Goal: Communication & Community: Answer question/provide support

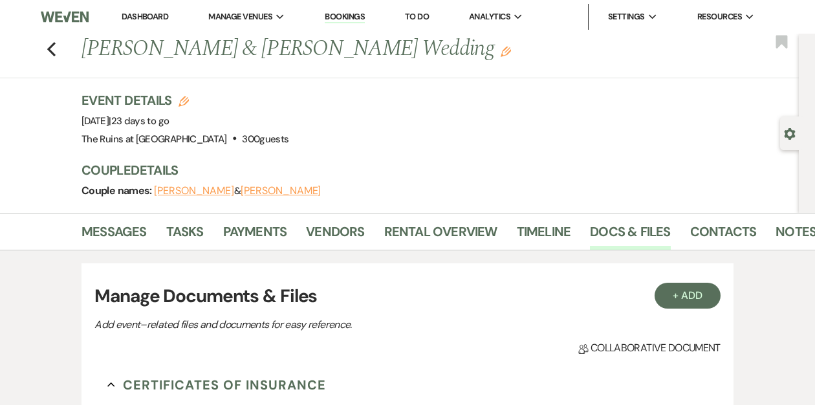
click at [136, 18] on link "Dashboard" at bounding box center [145, 16] width 47 height 11
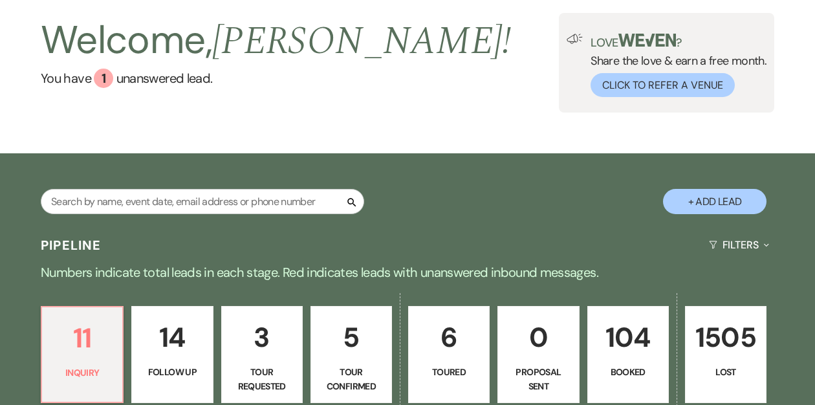
scroll to position [68, 0]
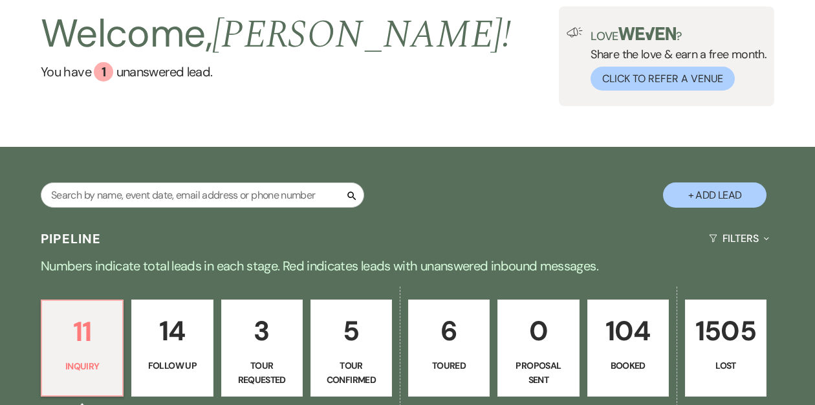
click at [625, 320] on p "104" at bounding box center [628, 330] width 65 height 43
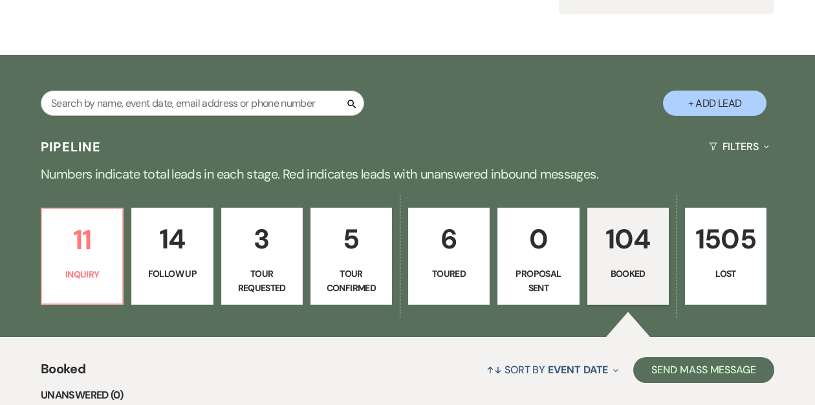
scroll to position [156, 0]
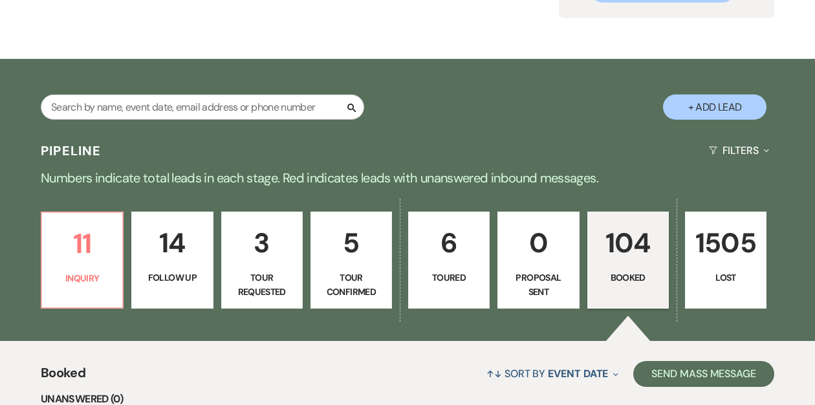
click at [623, 255] on p "104" at bounding box center [628, 242] width 65 height 43
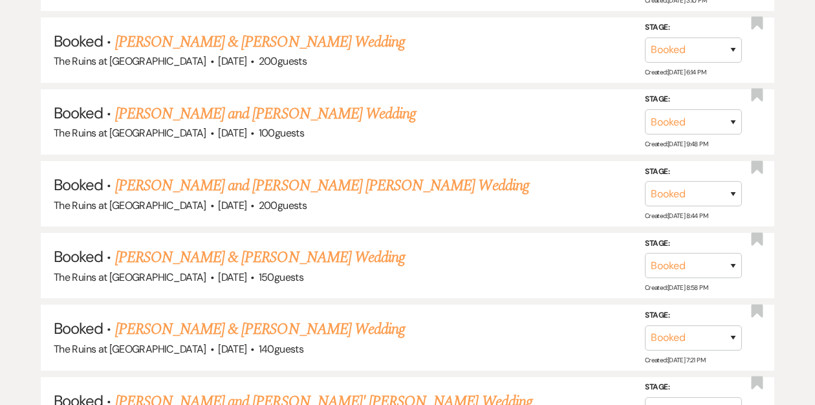
scroll to position [2401, 0]
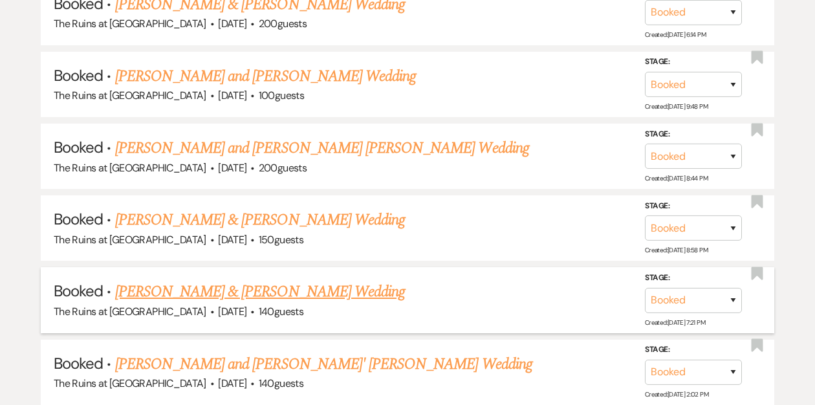
click at [229, 280] on link "[PERSON_NAME] & [PERSON_NAME] Wedding" at bounding box center [260, 291] width 290 height 23
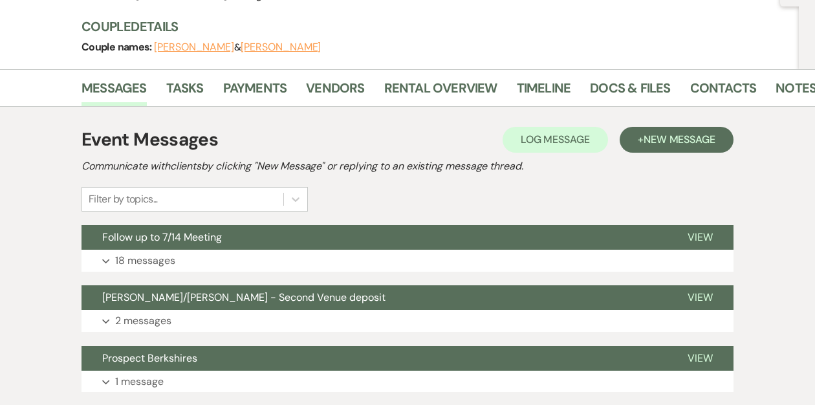
scroll to position [162, 0]
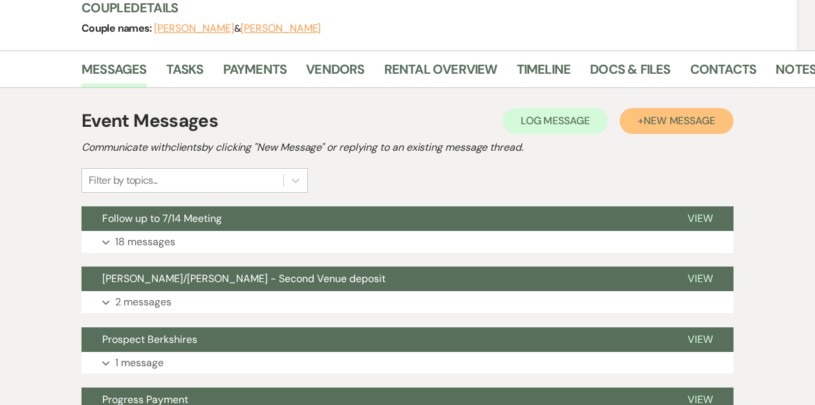
click at [675, 116] on span "New Message" at bounding box center [679, 121] width 72 height 14
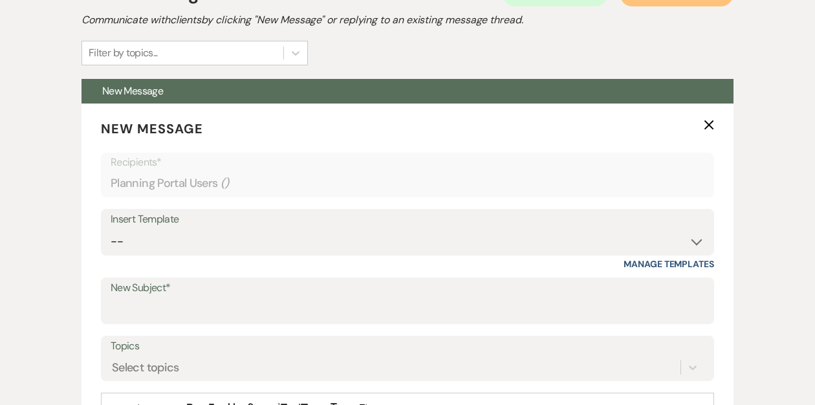
scroll to position [349, 0]
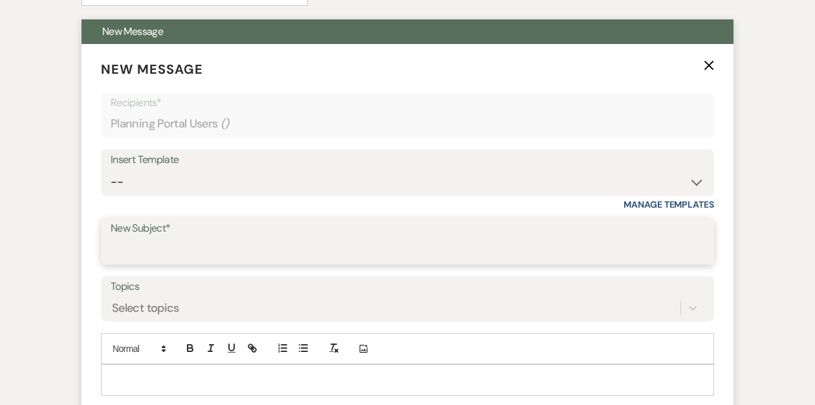
click at [195, 242] on input "New Subject*" at bounding box center [408, 250] width 594 height 25
type input "Floral Needs"
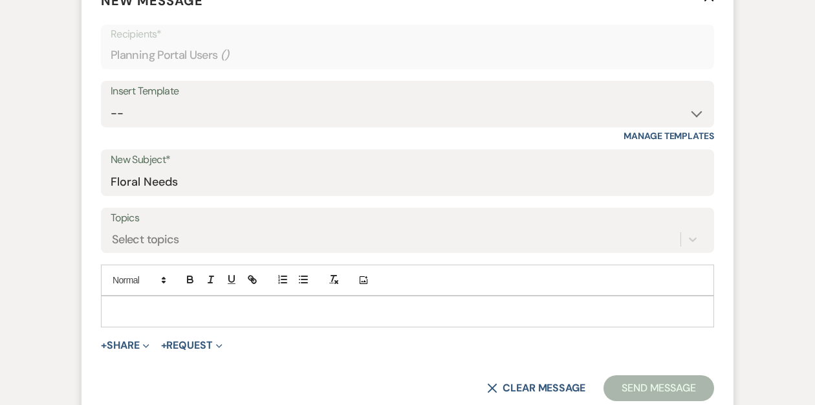
click at [162, 310] on p at bounding box center [407, 311] width 592 height 14
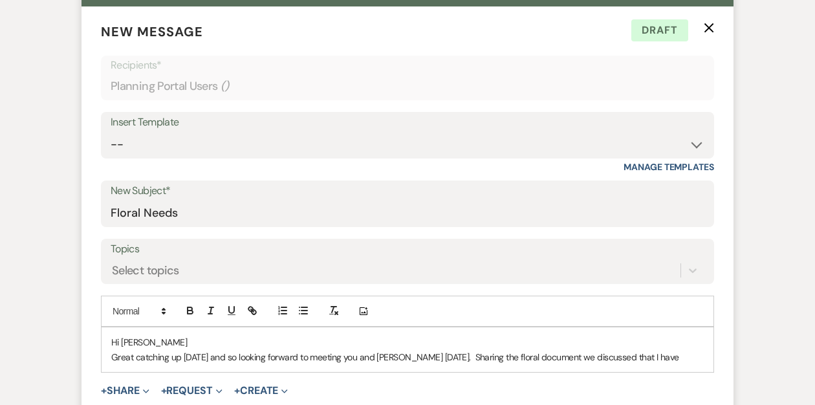
scroll to position [495, 0]
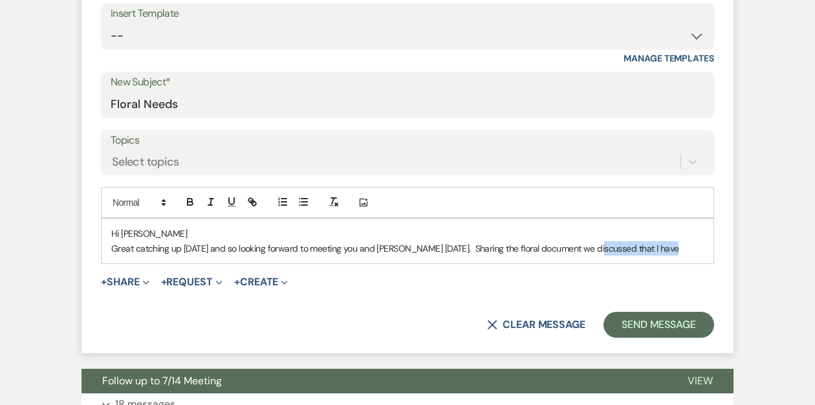
drag, startPoint x: 669, startPoint y: 248, endPoint x: 594, endPoint y: 248, distance: 75.0
click at [594, 248] on p "Great catching up [DATE] and so looking forward to meeting you and [PERSON_NAME…" at bounding box center [407, 248] width 592 height 14
click at [668, 245] on p "Great catching up [DATE] and so looking forward to meeting you and [PERSON_NAME…" at bounding box center [407, 248] width 592 height 14
drag, startPoint x: 669, startPoint y: 245, endPoint x: 638, endPoint y: 245, distance: 30.4
click at [638, 245] on p "Great catching up [DATE] and so looking forward to meeting you and [PERSON_NAME…" at bounding box center [407, 248] width 592 height 14
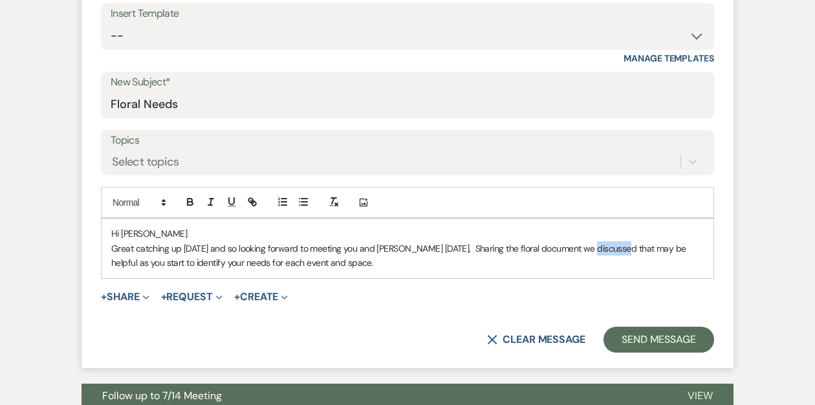
drag, startPoint x: 621, startPoint y: 247, endPoint x: 588, endPoint y: 246, distance: 33.6
click at [588, 246] on p "Great catching up [DATE] and so looking forward to meeting you and [PERSON_NAME…" at bounding box center [407, 255] width 592 height 29
click at [302, 261] on p "Great catching up [DATE] and so looking forward to meeting you and [PERSON_NAME…" at bounding box center [407, 255] width 592 height 29
click at [260, 263] on p "Great catching up [DATE] and so looking forward to meeting you and [PERSON_NAME…" at bounding box center [407, 255] width 592 height 29
click at [283, 262] on p "Great catching up [DATE] and so looking forward to meeting you and [PERSON_NAME…" at bounding box center [407, 255] width 592 height 29
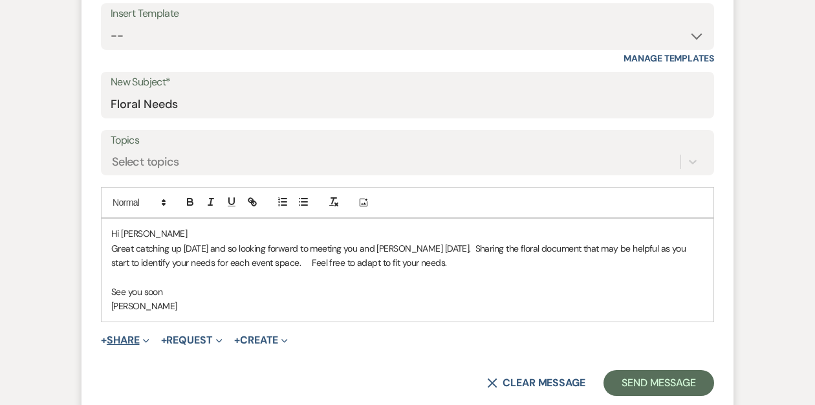
click at [136, 338] on button "+ Share Expand" at bounding box center [125, 340] width 49 height 10
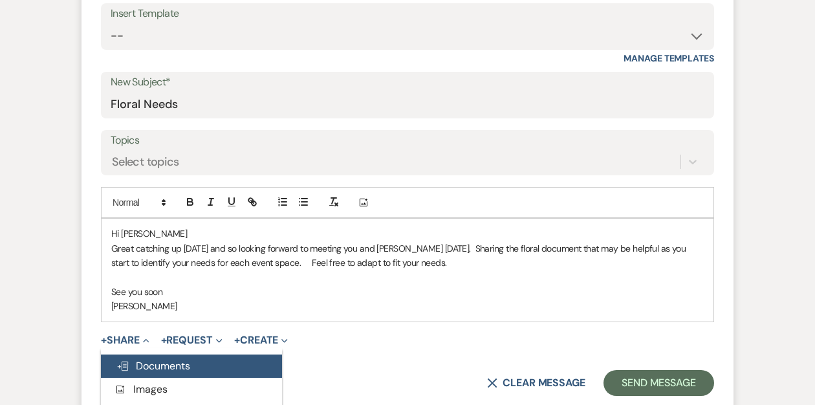
click at [161, 359] on span "Doc Upload Documents" at bounding box center [153, 366] width 74 height 14
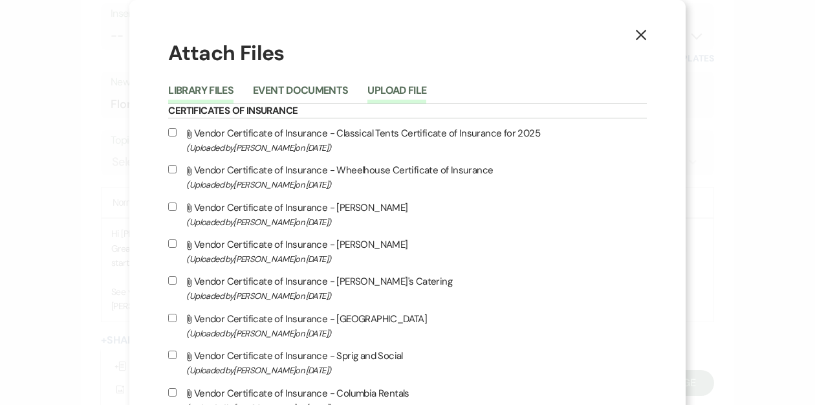
click at [419, 92] on button "Upload File" at bounding box center [396, 94] width 59 height 18
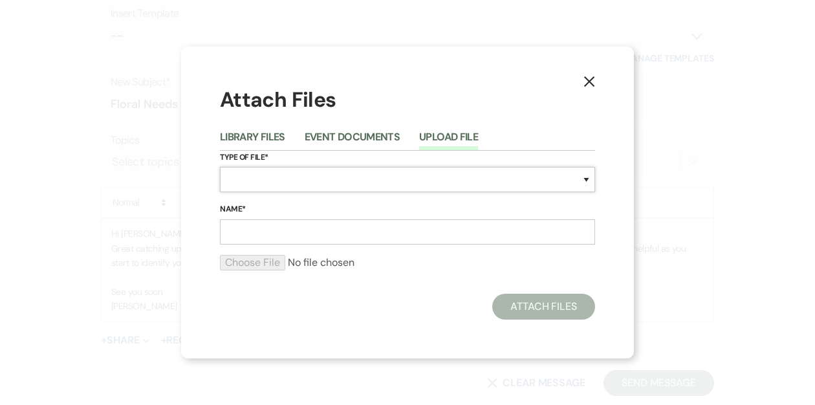
click at [296, 177] on select "Special Event Insurance Vendor Certificate of Insurance Contracts / Rental Agre…" at bounding box center [407, 179] width 375 height 25
select select "0"
click at [257, 236] on input "Name*" at bounding box center [407, 231] width 375 height 25
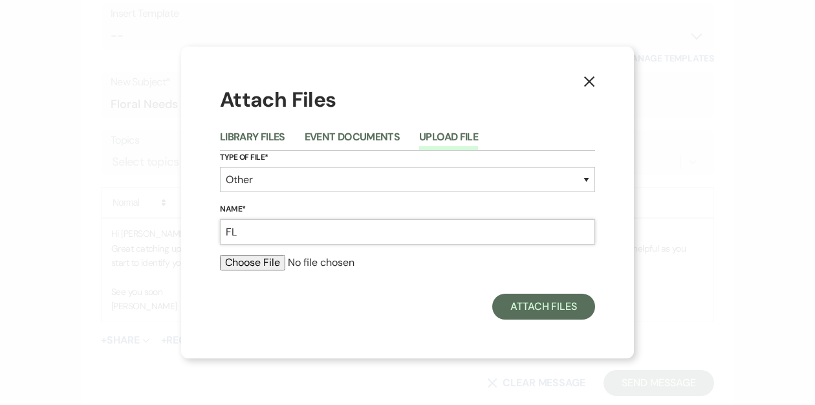
type input "F"
type input "Floral Needs"
click at [239, 264] on input "file" at bounding box center [407, 263] width 375 height 16
type input "C:\fakepath\ Floral Needs.pdf"
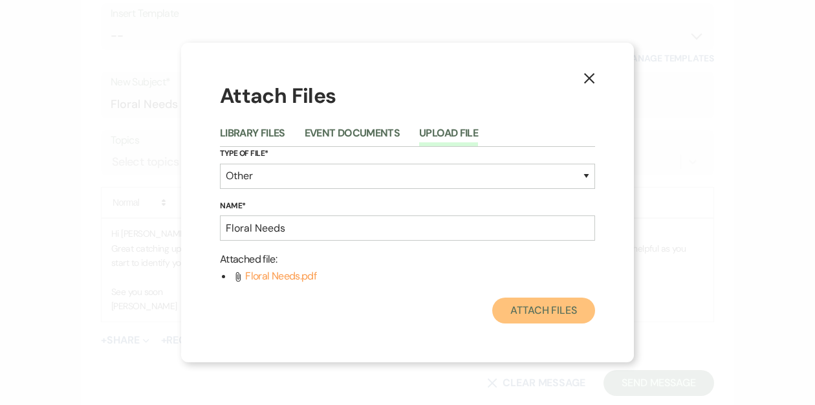
click at [524, 311] on button "Attach Files" at bounding box center [543, 310] width 103 height 26
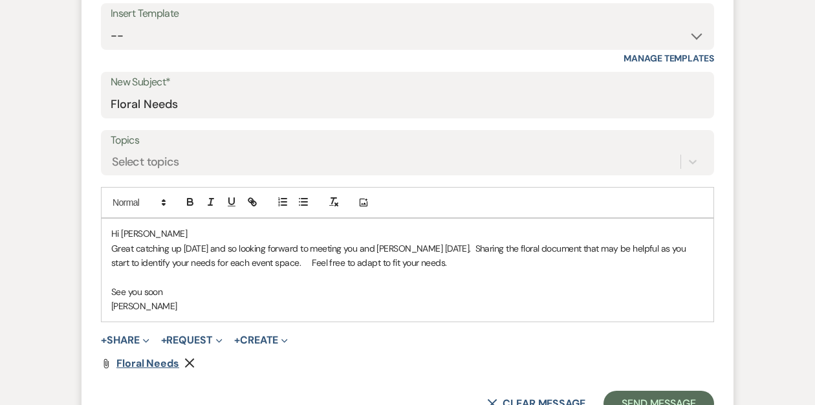
click at [146, 363] on span "Floral Needs" at bounding box center [147, 363] width 63 height 14
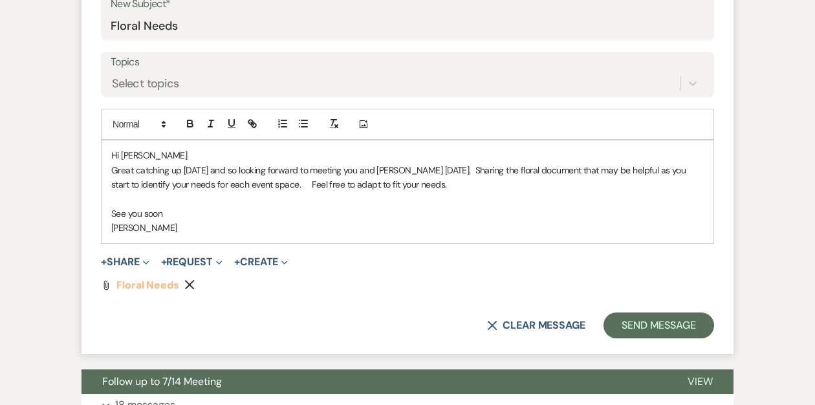
scroll to position [579, 0]
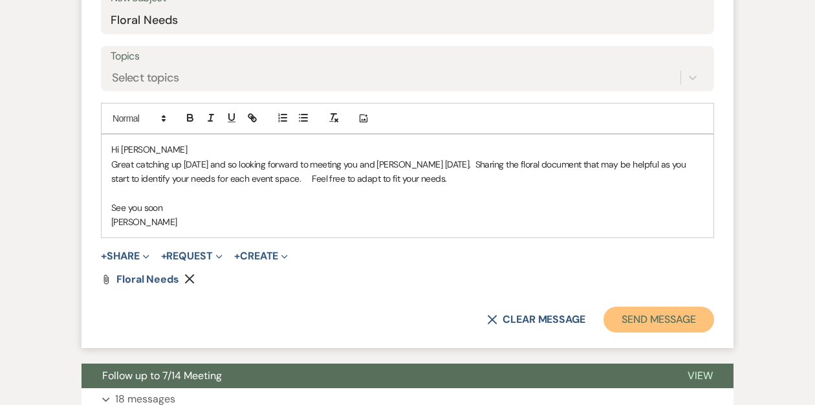
click at [627, 321] on button "Send Message" at bounding box center [658, 320] width 111 height 26
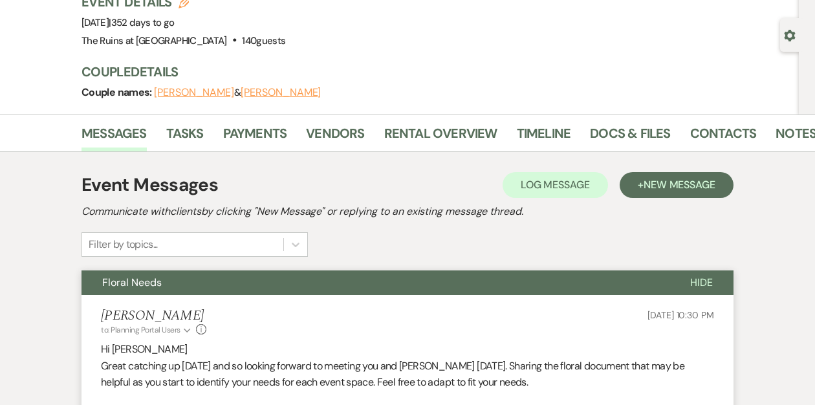
scroll to position [0, 0]
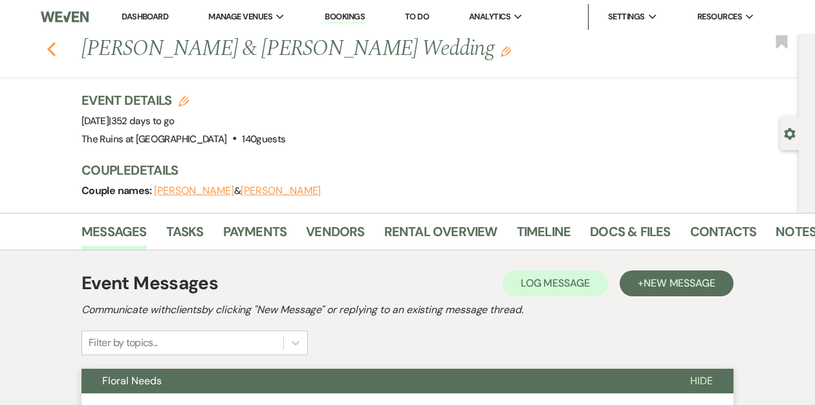
click at [51, 54] on icon "Previous" at bounding box center [52, 49] width 10 height 16
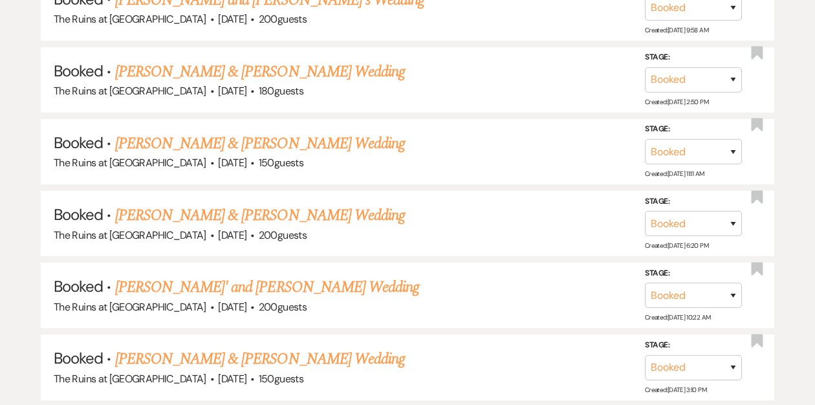
scroll to position [1970, 0]
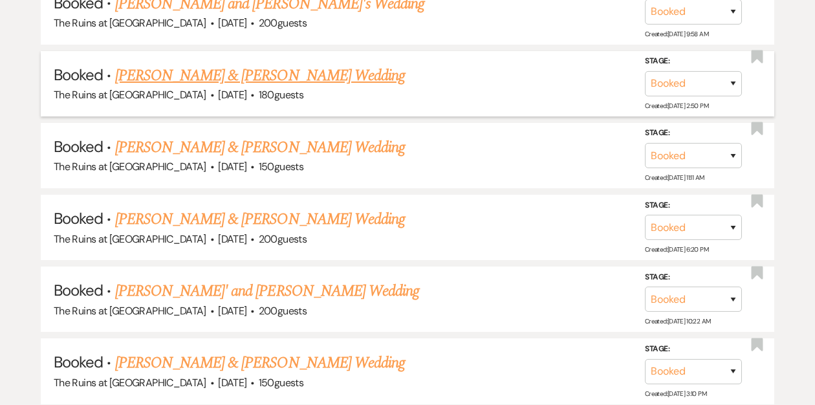
click at [217, 66] on link "[PERSON_NAME] & [PERSON_NAME] Wedding" at bounding box center [260, 75] width 290 height 23
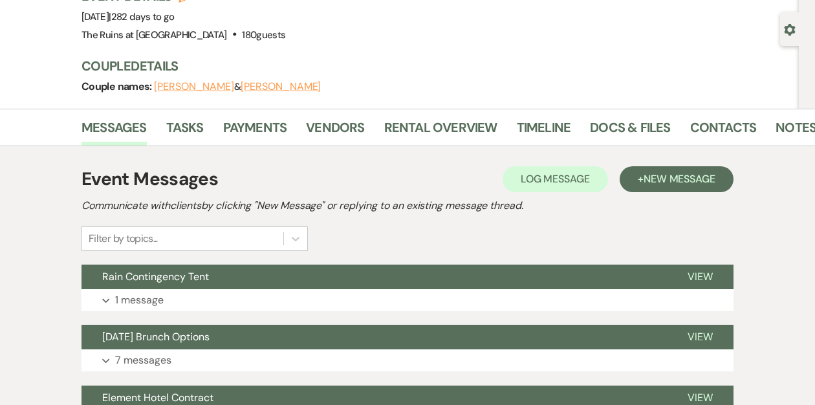
scroll to position [111, 0]
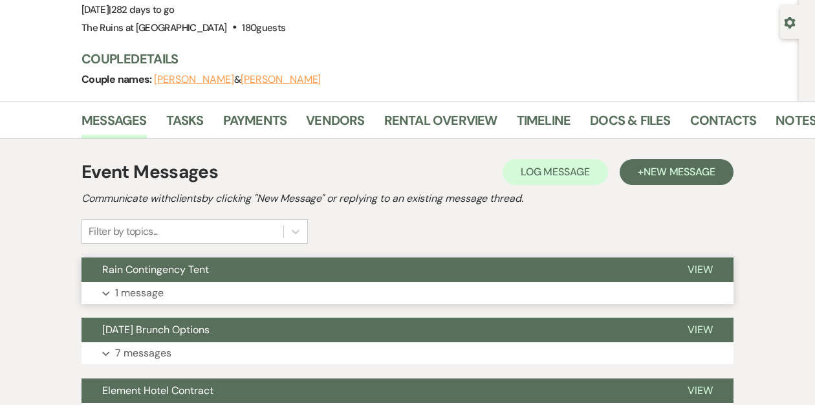
click at [216, 270] on button "Rain Contingency Tent" at bounding box center [373, 269] width 585 height 25
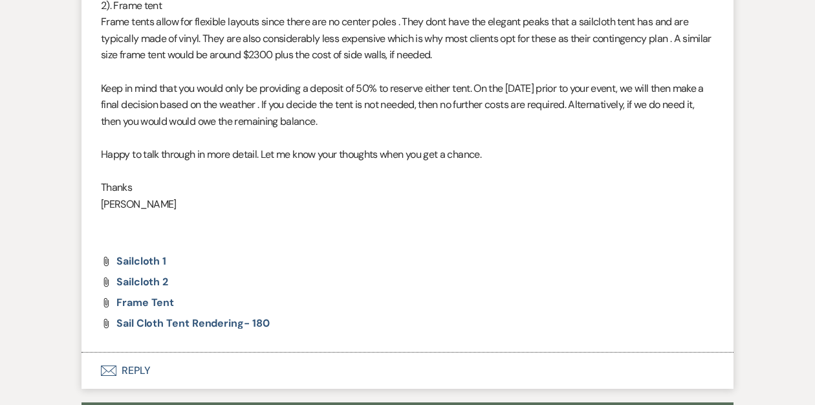
scroll to position [302, 0]
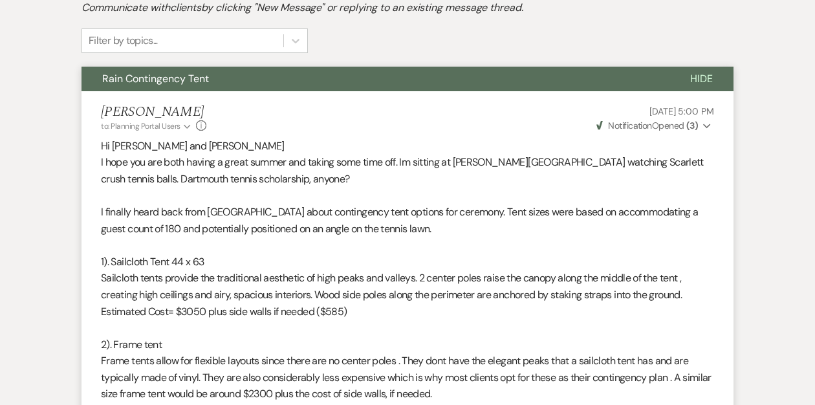
click at [709, 125] on use "button" at bounding box center [706, 126] width 7 height 5
click at [710, 193] on p at bounding box center [407, 195] width 613 height 17
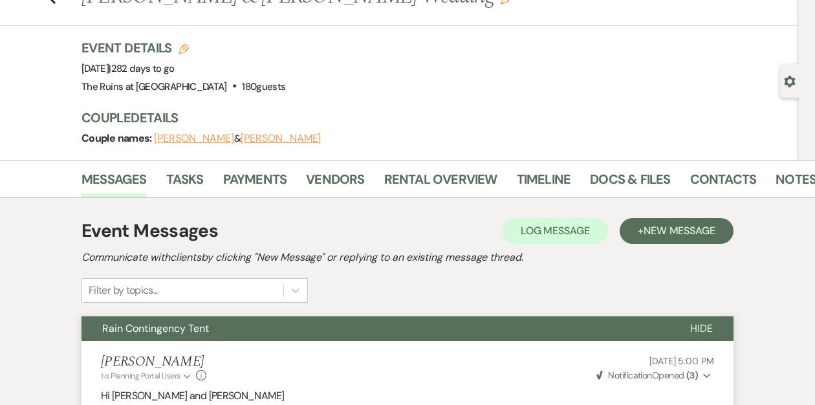
scroll to position [0, 0]
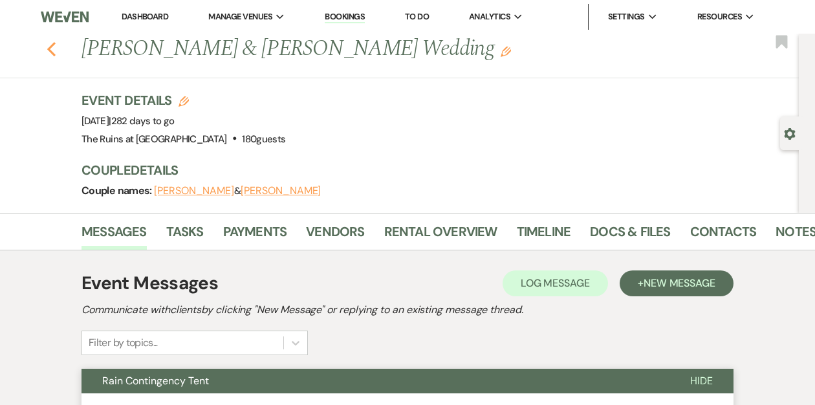
click at [52, 49] on icon "Previous" at bounding box center [52, 49] width 10 height 16
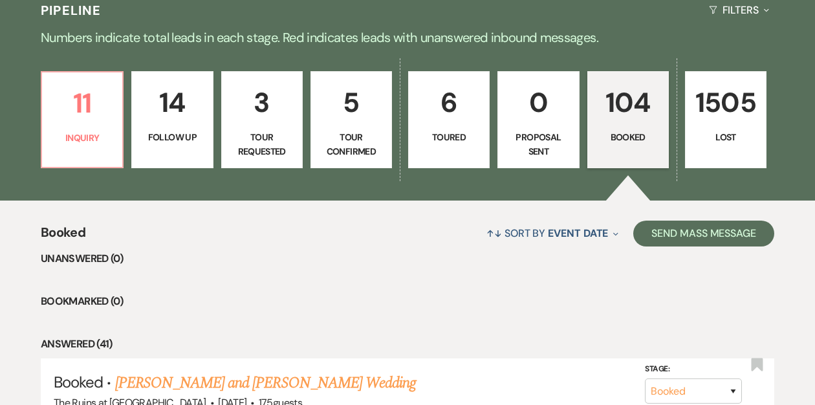
scroll to position [368, 0]
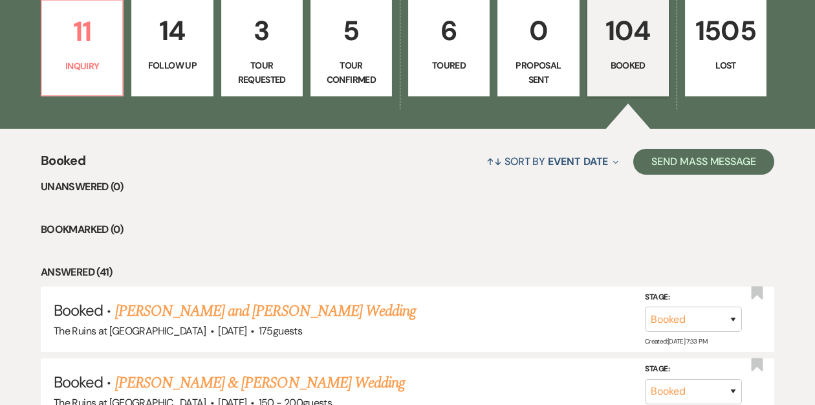
click at [626, 43] on p "104" at bounding box center [628, 30] width 65 height 43
